Goal: Transaction & Acquisition: Subscribe to service/newsletter

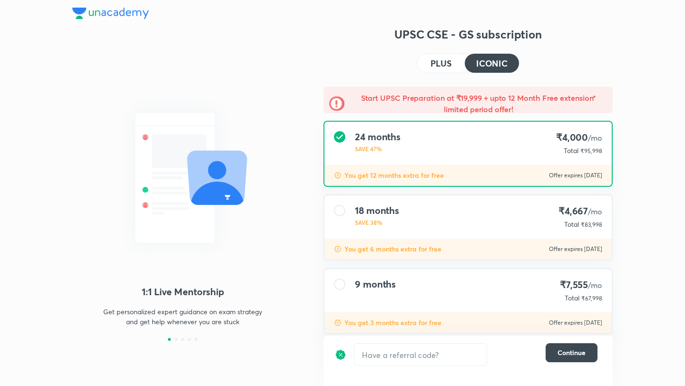
click at [451, 65] on h4 "PLUS" at bounding box center [440, 63] width 21 height 9
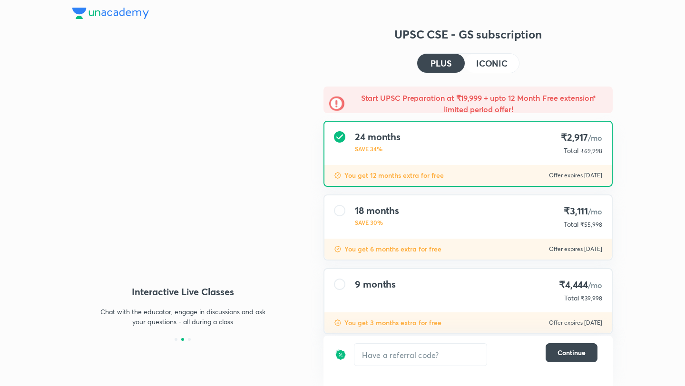
scroll to position [19, 0]
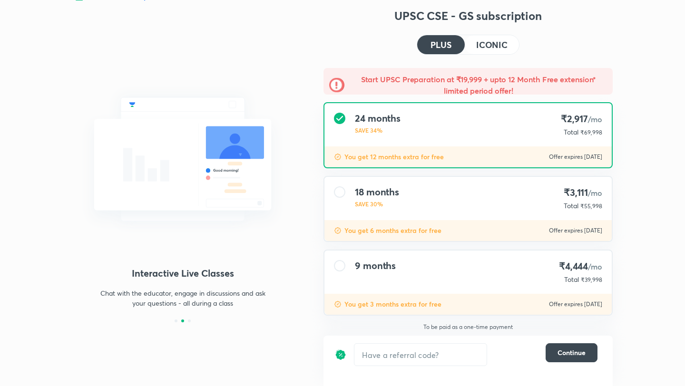
click at [452, 262] on div "9 months ₹4,444 /mo Total ₹39,998" at bounding box center [467, 272] width 287 height 43
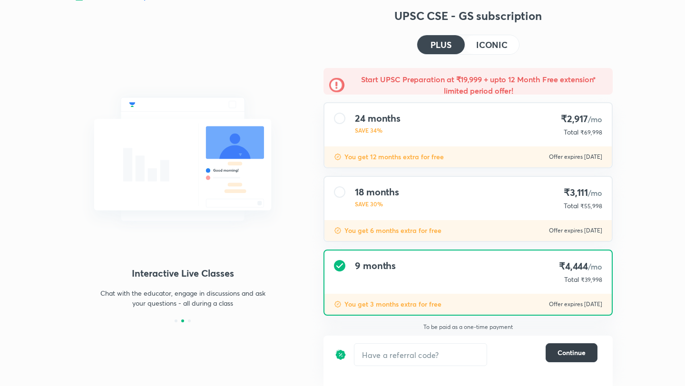
click at [572, 352] on span "Continue" at bounding box center [571, 353] width 28 height 10
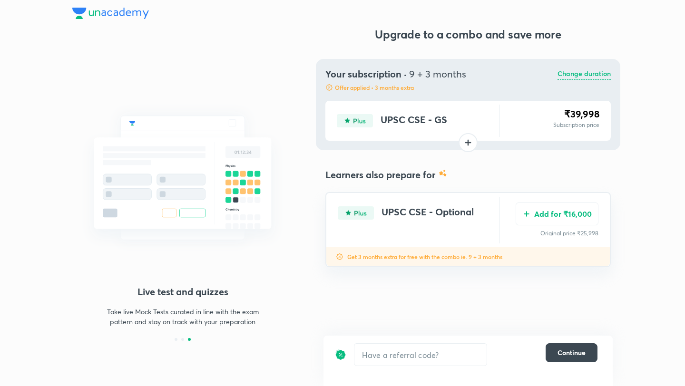
click at [576, 75] on p "Change duration" at bounding box center [583, 73] width 53 height 11
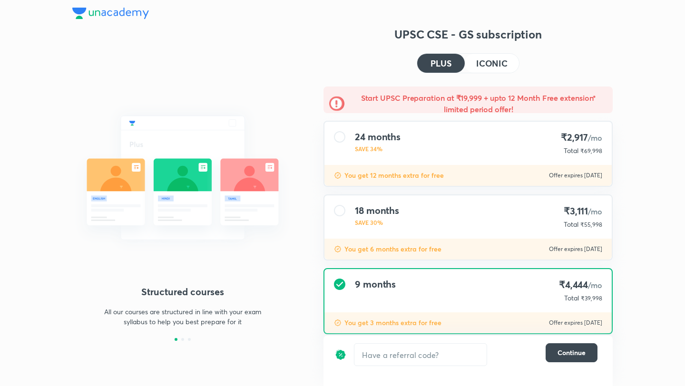
click at [490, 71] on button "ICONIC" at bounding box center [492, 63] width 54 height 19
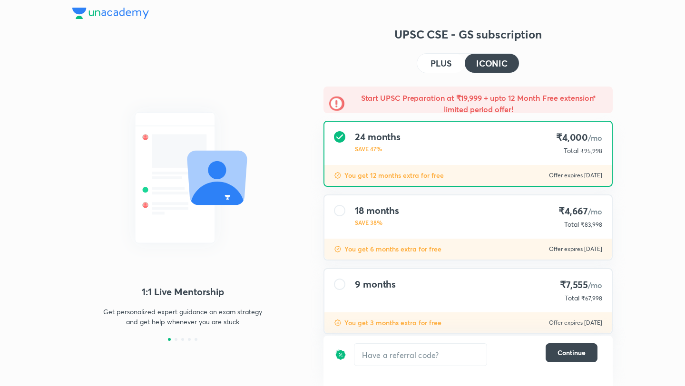
scroll to position [19, 0]
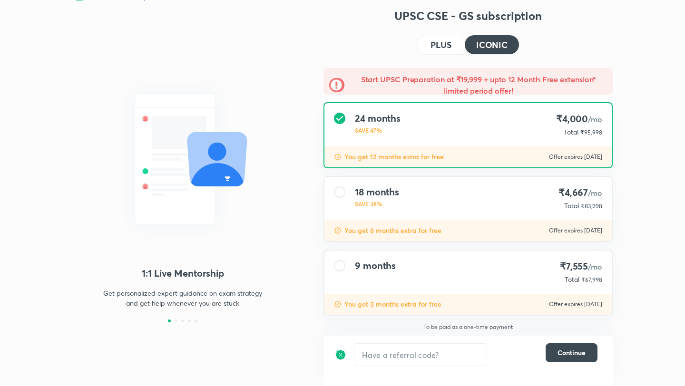
click at [481, 272] on div "9 months ₹7,555 /mo Total ₹67,998" at bounding box center [467, 272] width 287 height 43
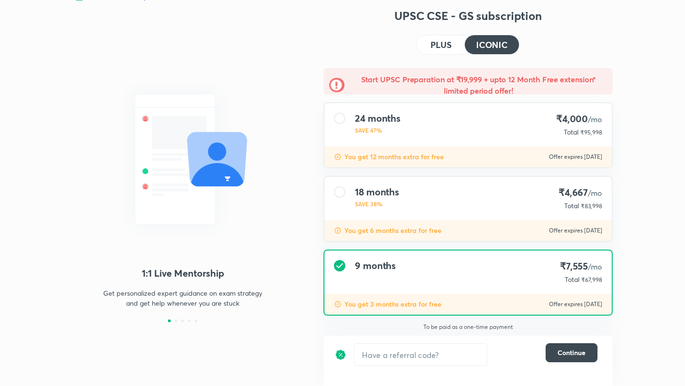
click at [511, 192] on div "18 months SAVE 38% ₹4,667 /mo Total ₹83,998" at bounding box center [467, 198] width 287 height 43
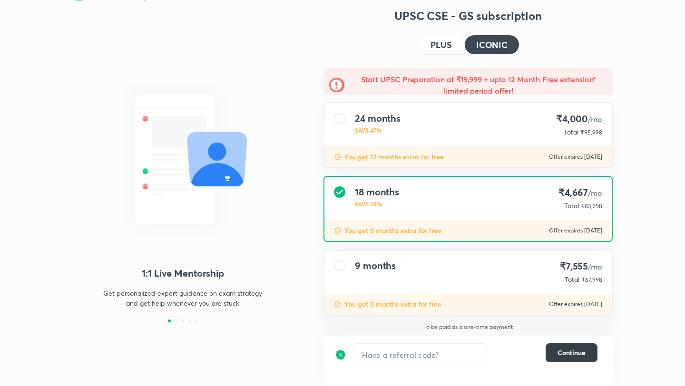
click at [582, 357] on span "Continue" at bounding box center [571, 353] width 28 height 10
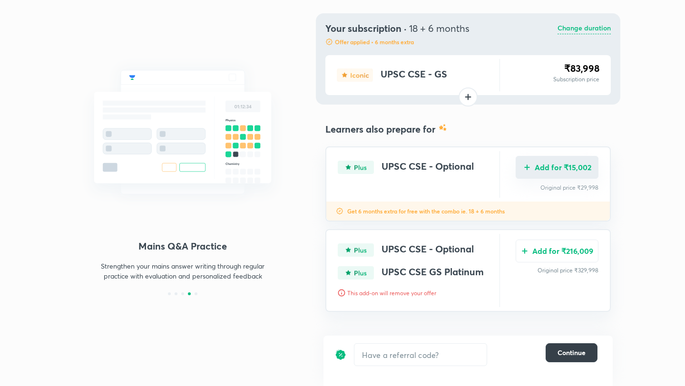
scroll to position [0, 0]
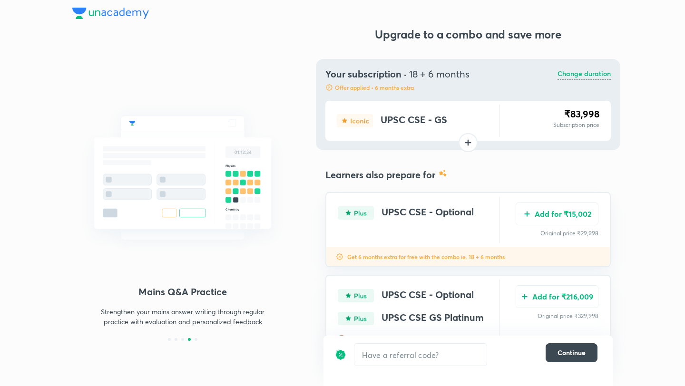
click at [582, 77] on p "Change duration" at bounding box center [583, 73] width 53 height 11
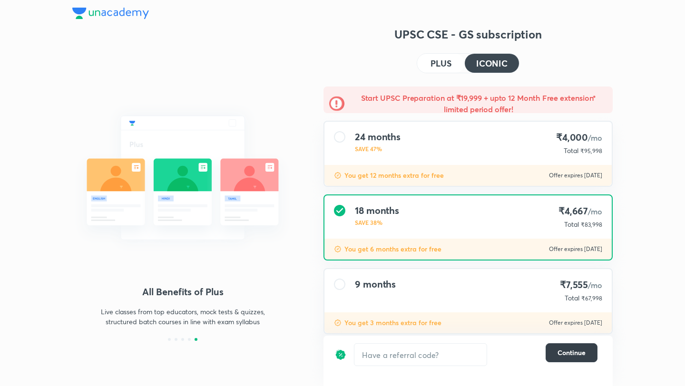
click at [586, 355] on button "Continue" at bounding box center [571, 352] width 52 height 19
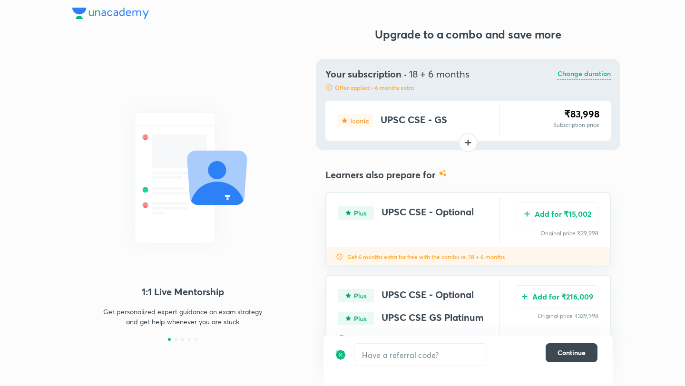
click at [573, 77] on p "Change duration" at bounding box center [583, 73] width 53 height 11
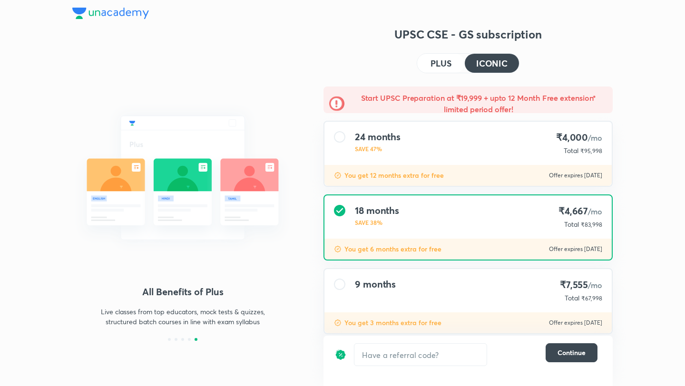
scroll to position [19, 0]
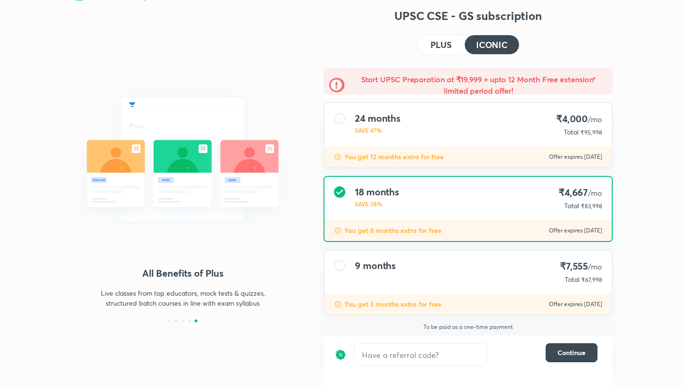
click at [472, 138] on div "24 months SAVE 47% ₹4,000 /mo Total ₹95,998" at bounding box center [467, 124] width 287 height 43
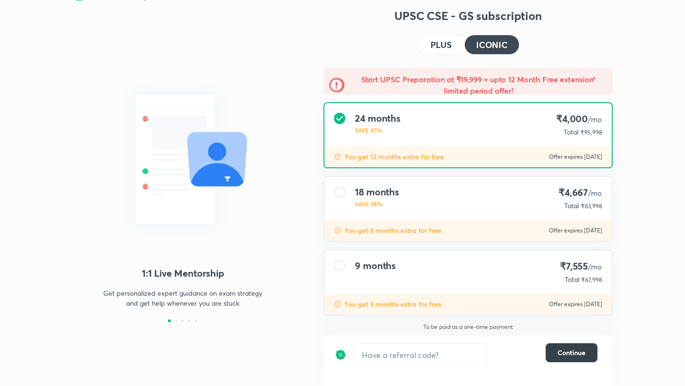
click at [563, 353] on span "Continue" at bounding box center [571, 353] width 28 height 10
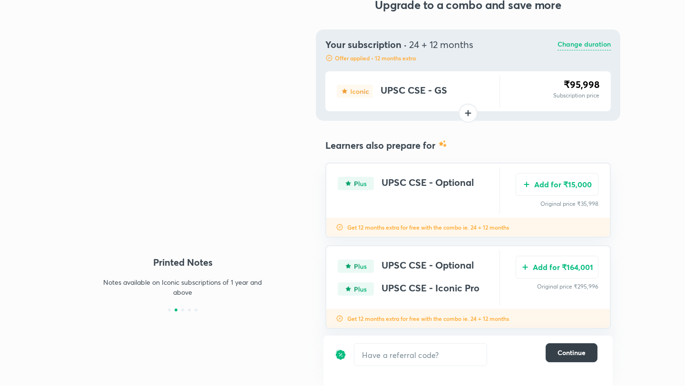
scroll to position [0, 0]
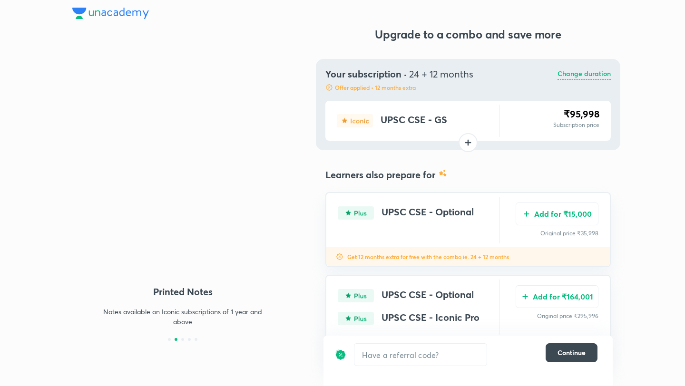
click at [564, 74] on p "Change duration" at bounding box center [583, 73] width 53 height 11
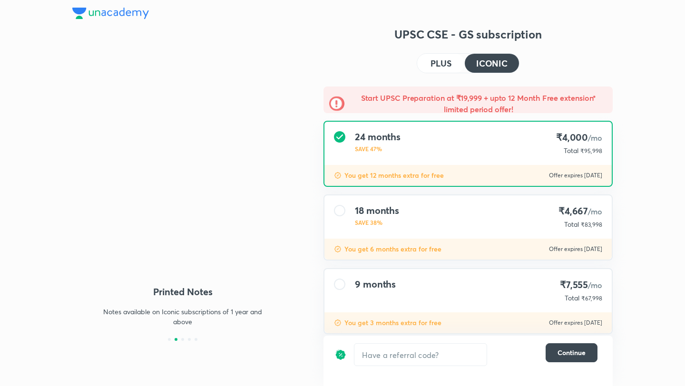
click at [424, 243] on div "You get 6 months extra for free Offer expires 8 Oct 2025" at bounding box center [467, 249] width 287 height 21
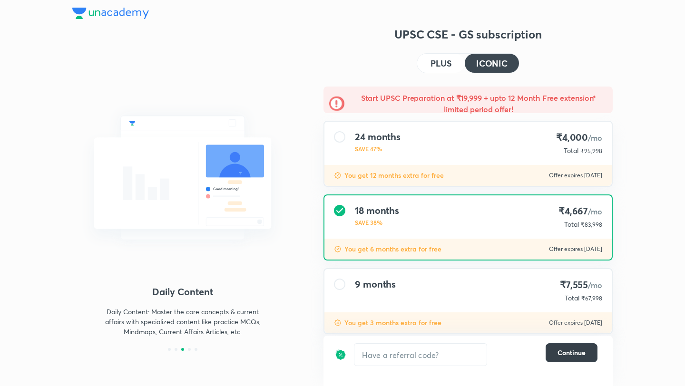
click at [580, 361] on button "Continue" at bounding box center [571, 352] width 52 height 19
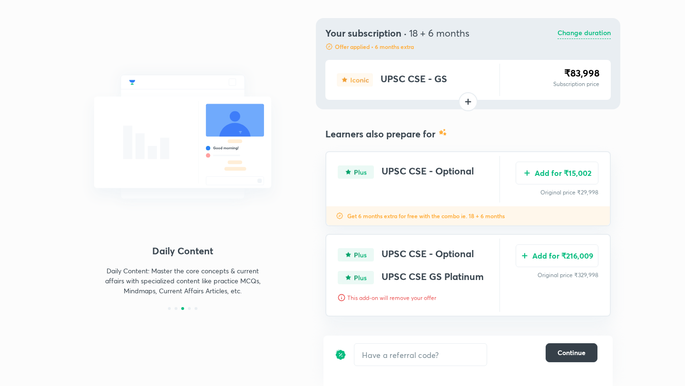
scroll to position [46, 0]
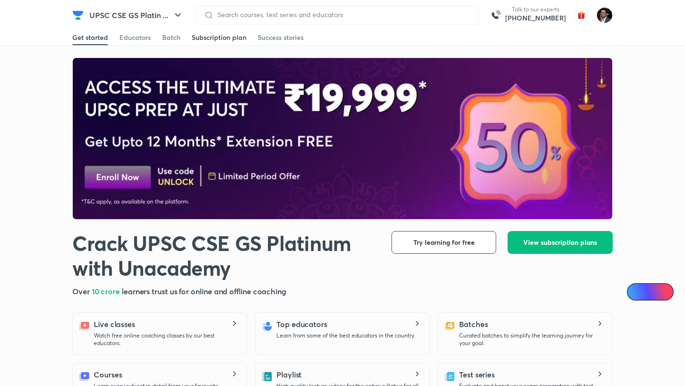
click at [218, 40] on div "Subscription plan" at bounding box center [219, 38] width 55 height 10
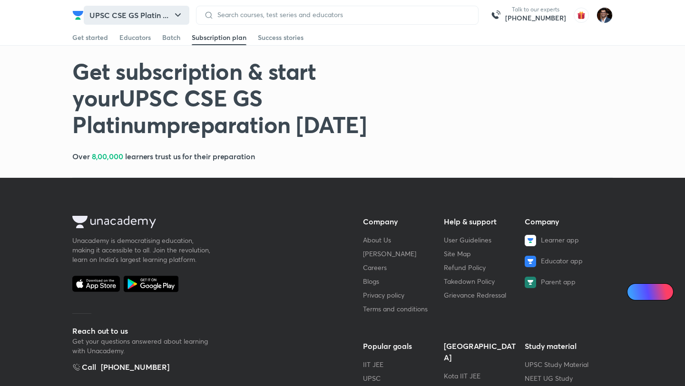
click at [160, 13] on button "UPSC CSE GS Platin ..." at bounding box center [137, 15] width 106 height 19
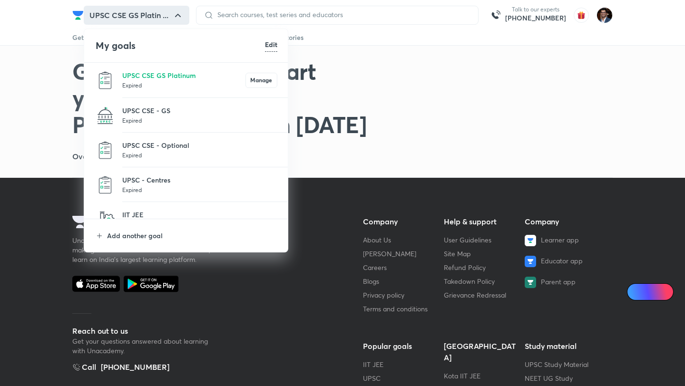
click at [154, 118] on p "Expired" at bounding box center [199, 121] width 155 height 10
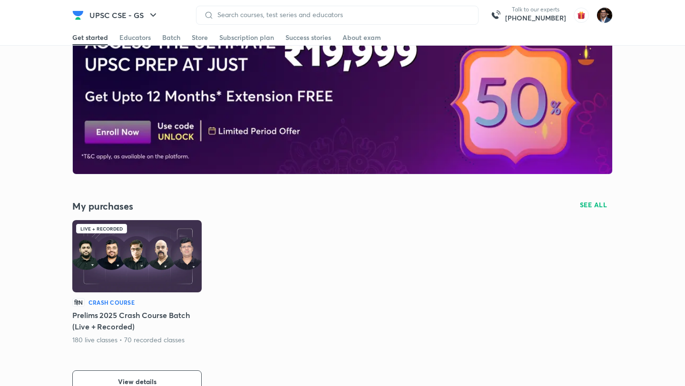
scroll to position [41, 0]
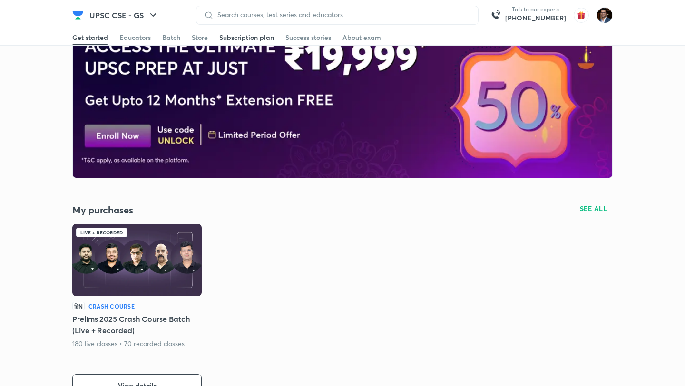
click at [272, 42] on link "Subscription plan" at bounding box center [246, 37] width 55 height 15
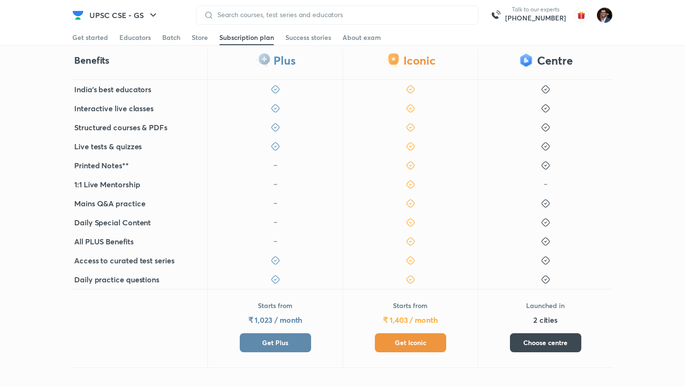
scroll to position [206, 0]
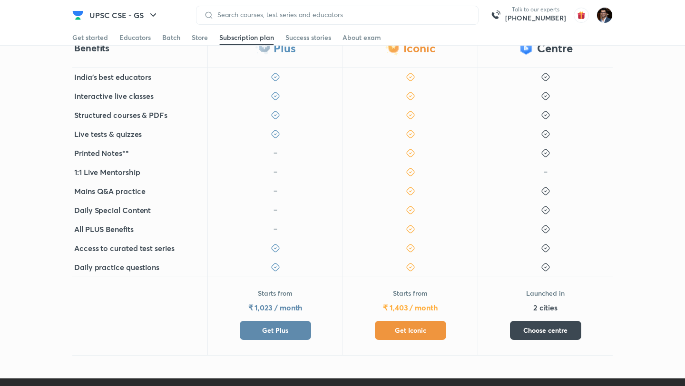
click at [291, 327] on button "Get Plus" at bounding box center [275, 330] width 71 height 19
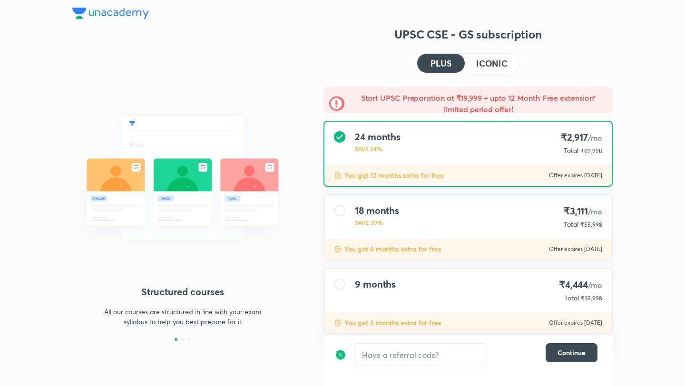
click at [429, 230] on div "18 months SAVE 30% ₹3,111 /mo Total ₹55,998" at bounding box center [467, 216] width 287 height 43
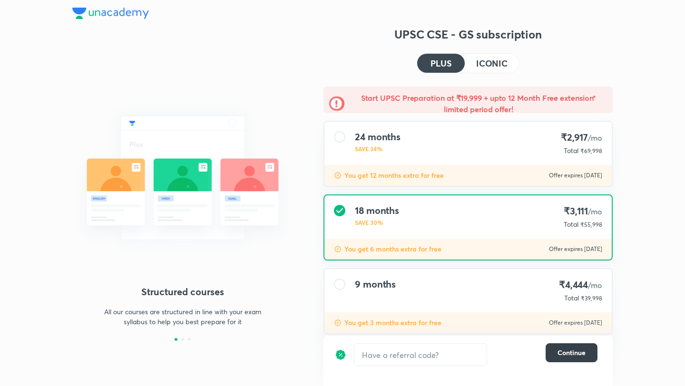
click at [555, 348] on button "Continue" at bounding box center [571, 352] width 52 height 19
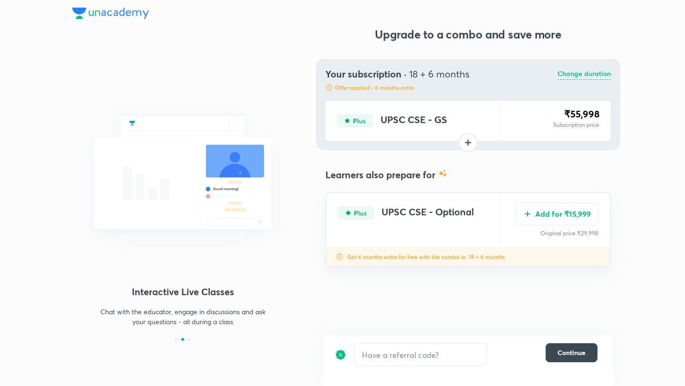
click at [573, 79] on p "Change duration" at bounding box center [583, 73] width 53 height 11
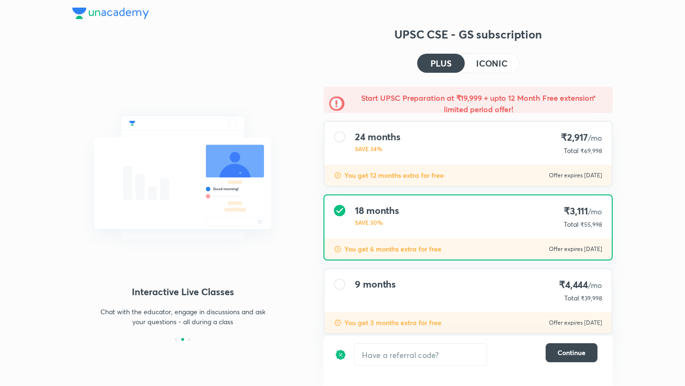
click at [492, 71] on button "ICONIC" at bounding box center [492, 63] width 54 height 19
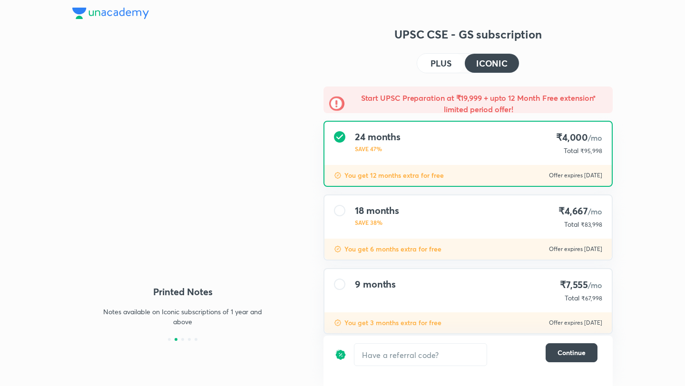
click at [429, 224] on div "18 months SAVE 38% ₹4,667 /mo Total ₹83,998" at bounding box center [467, 216] width 287 height 43
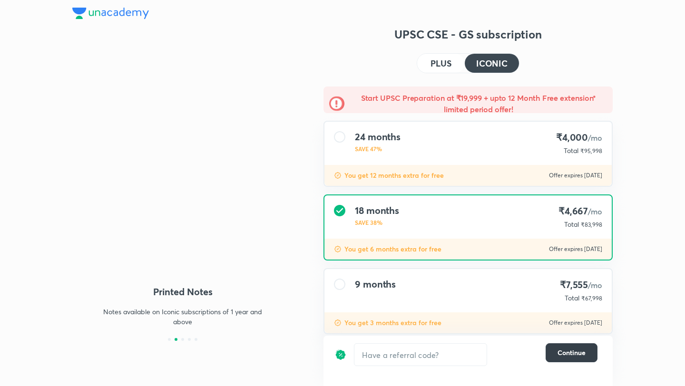
click at [563, 359] on button "Continue" at bounding box center [571, 352] width 52 height 19
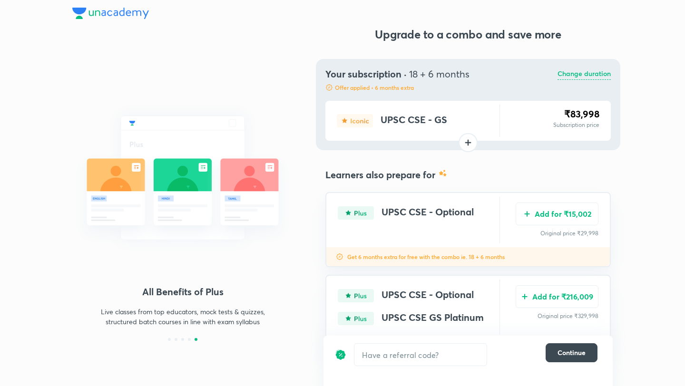
click at [592, 81] on div "Your subscription · 18 + 6 months Offer applied • 6 months extra Change duration" at bounding box center [467, 79] width 285 height 23
click at [583, 72] on p "Change duration" at bounding box center [583, 73] width 53 height 11
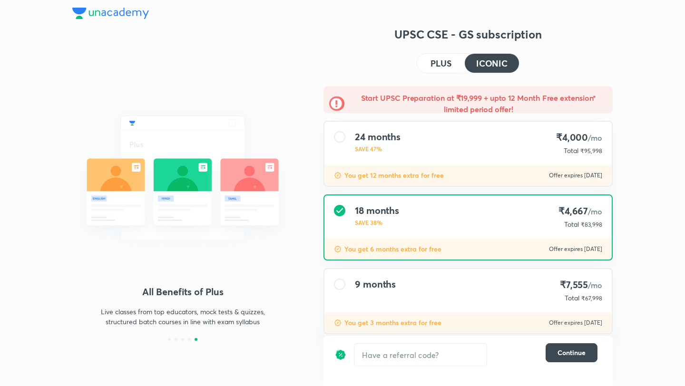
click at [445, 64] on h4 "PLUS" at bounding box center [440, 63] width 21 height 9
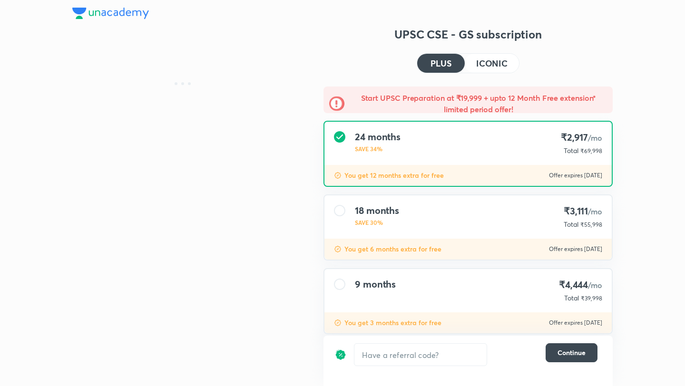
scroll to position [19, 0]
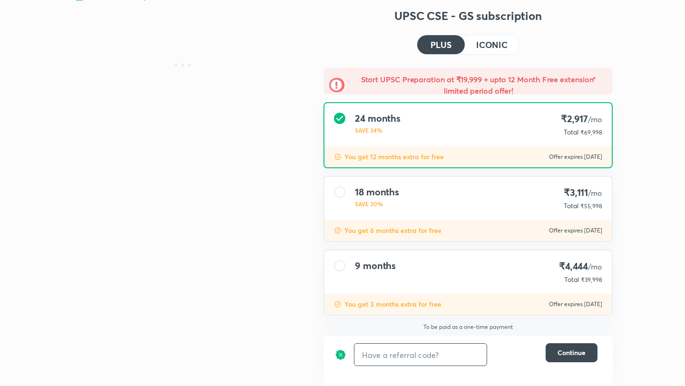
click at [434, 353] on input "text" at bounding box center [420, 355] width 132 height 22
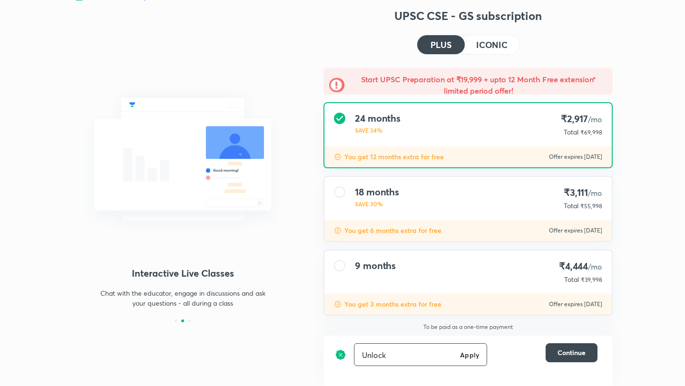
type input "Unlock"
click at [474, 357] on h6 "Apply" at bounding box center [469, 355] width 19 height 10
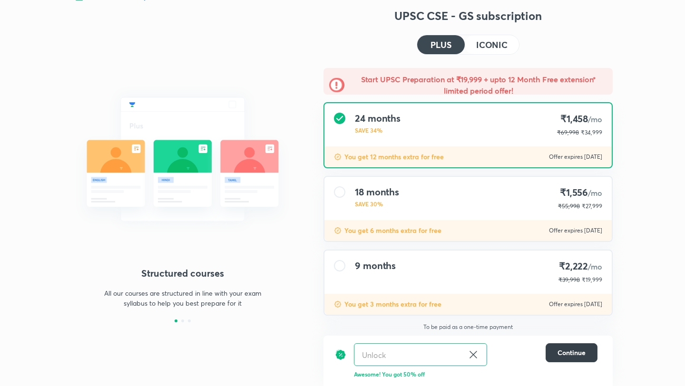
click at [566, 357] on span "Continue" at bounding box center [571, 353] width 28 height 10
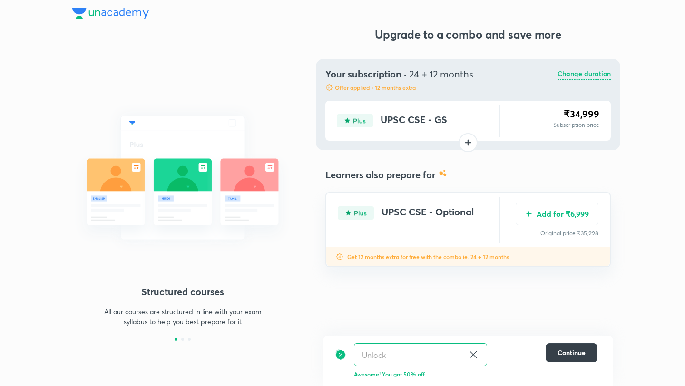
scroll to position [0, 0]
click at [471, 357] on icon at bounding box center [472, 354] width 7 height 7
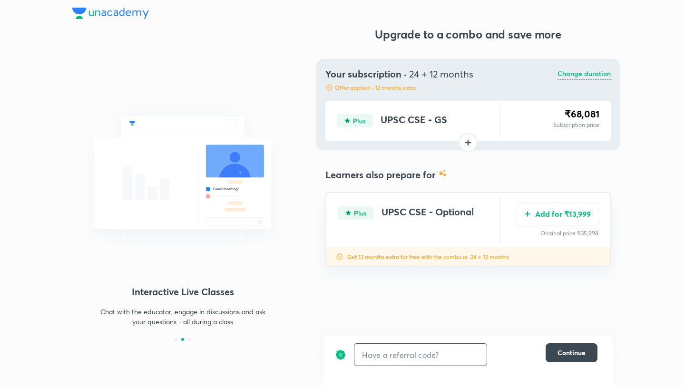
click at [421, 361] on input "text" at bounding box center [420, 355] width 132 height 22
type input "Unlock"
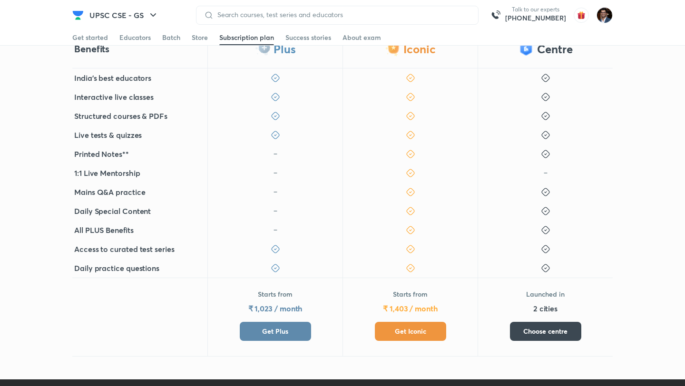
scroll to position [248, 0]
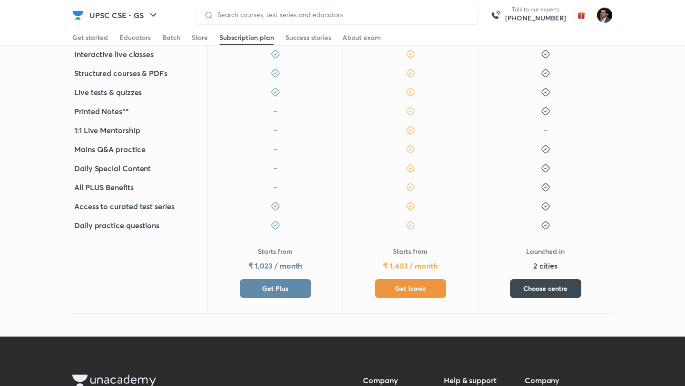
click at [290, 290] on button "Get Plus" at bounding box center [275, 288] width 71 height 19
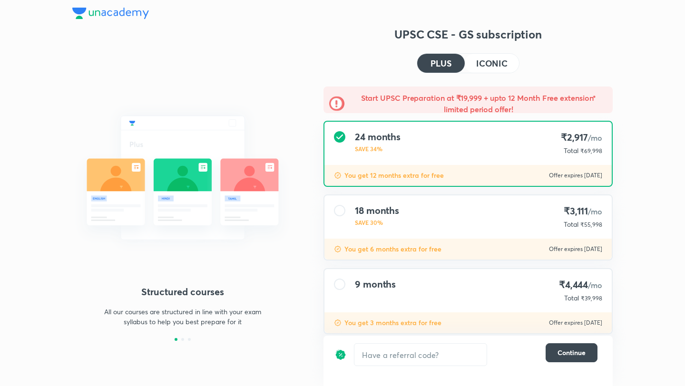
scroll to position [19, 0]
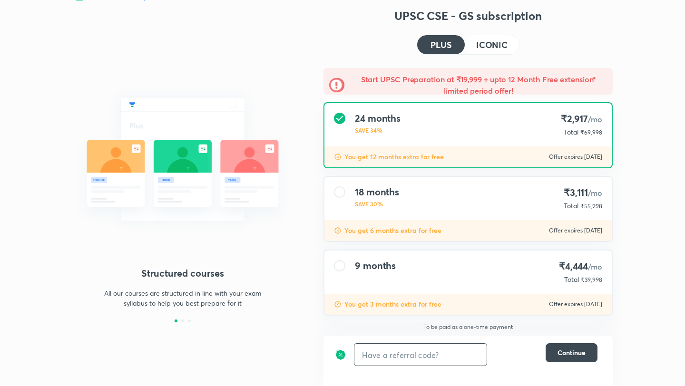
click at [428, 353] on input "text" at bounding box center [420, 355] width 132 height 22
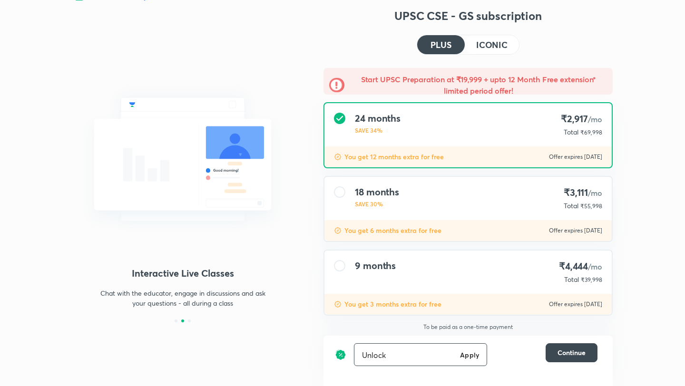
type input "Unlock"
click at [478, 358] on h6 "Apply" at bounding box center [469, 355] width 19 height 10
